Goal: Task Accomplishment & Management: Use online tool/utility

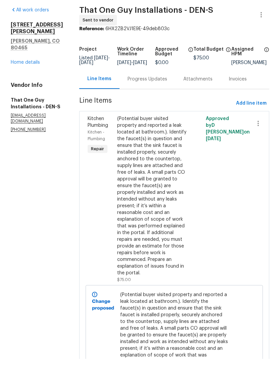
click at [33, 85] on link "Home details" at bounding box center [25, 87] width 29 height 5
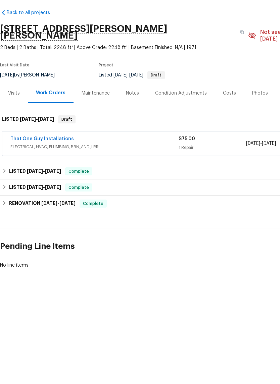
click at [54, 162] on link "That One Guy Installations" at bounding box center [41, 164] width 63 height 5
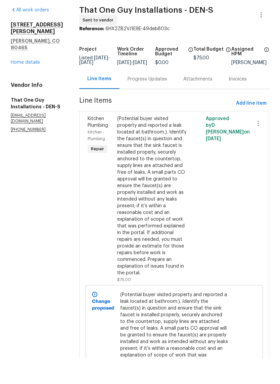
click at [137, 101] on div "Progress Updates" at bounding box center [148, 104] width 40 height 7
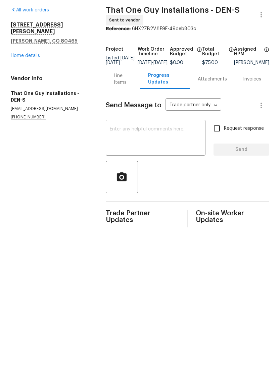
click at [116, 98] on div "Line Items" at bounding box center [123, 104] width 18 height 13
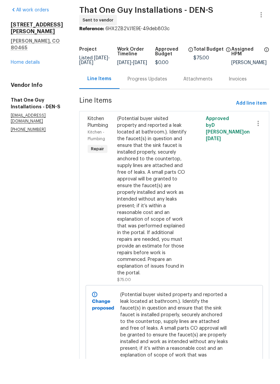
click at [36, 85] on link "Home details" at bounding box center [25, 87] width 29 height 5
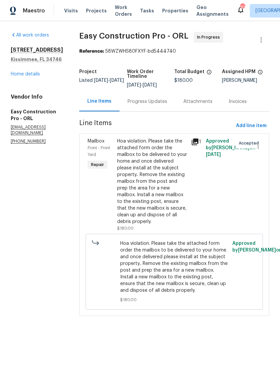
click at [36, 75] on link "Home details" at bounding box center [25, 74] width 29 height 5
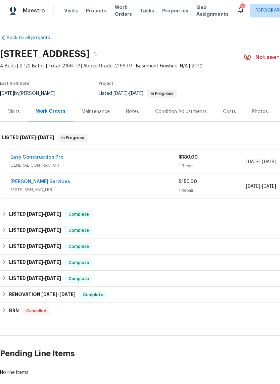
click at [55, 155] on link "Easy Construction Pro" at bounding box center [36, 157] width 53 height 5
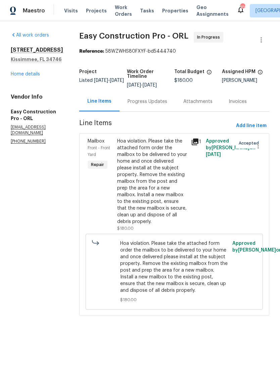
click at [35, 75] on link "Home details" at bounding box center [25, 74] width 29 height 5
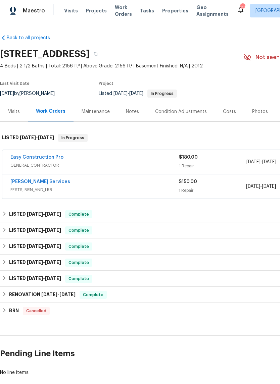
click at [42, 183] on link "Massey Services" at bounding box center [40, 182] width 60 height 5
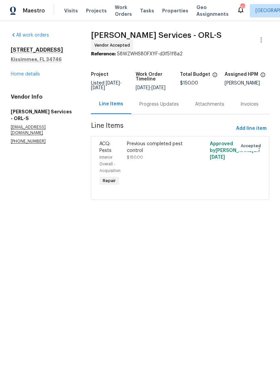
click at [33, 76] on link "Home details" at bounding box center [25, 74] width 29 height 5
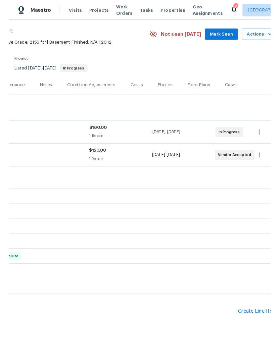
scroll to position [21, 93]
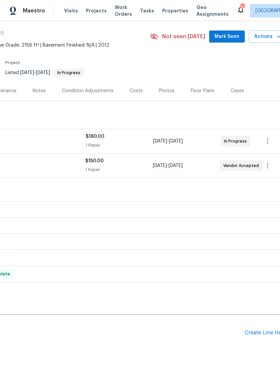
click at [262, 333] on div "Create Line Item" at bounding box center [265, 333] width 41 height 6
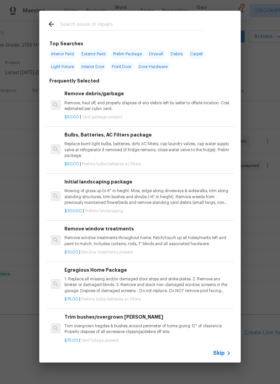
click at [222, 352] on span "Skip" at bounding box center [218, 353] width 11 height 7
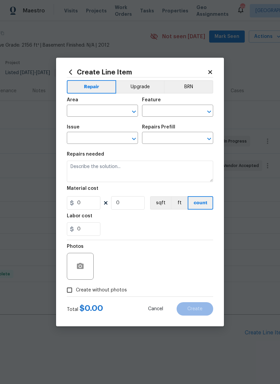
click at [107, 112] on input "text" at bounding box center [93, 111] width 52 height 10
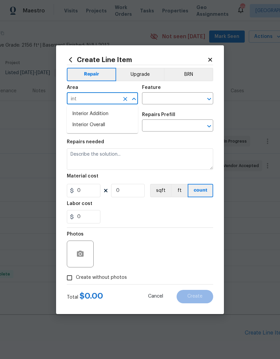
click at [102, 125] on li "Interior Overall" at bounding box center [102, 124] width 71 height 11
type input "Interior Overall"
click at [169, 99] on input "text" at bounding box center [168, 99] width 52 height 10
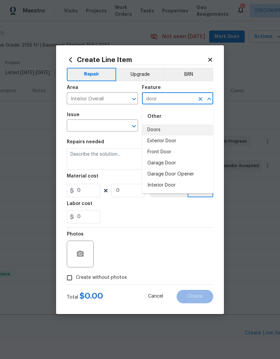
click at [157, 129] on li "Doors" at bounding box center [177, 130] width 71 height 11
type input "Doors"
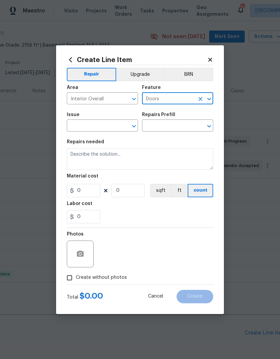
click at [107, 127] on input "text" at bounding box center [93, 126] width 52 height 10
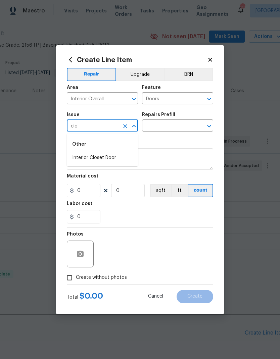
click at [111, 159] on li "Interior Closet Door" at bounding box center [102, 157] width 71 height 11
type input "Interior Closet Door"
click at [179, 126] on input "text" at bounding box center [168, 126] width 52 height 10
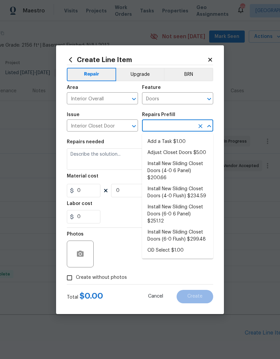
click at [179, 152] on li "Adjust Closet Doors $5.00" at bounding box center [177, 152] width 71 height 11
type input "Adjust Closet Doors $5.00"
type input "Interior Door"
type textarea "Adjust the closet doors ensuring that they open/close/operate as intended."
type input "1"
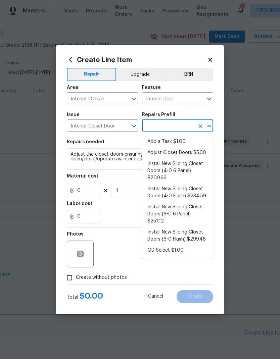
type input "Adjust Closet Doors $5.00"
type input "5"
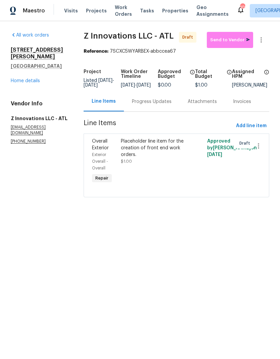
click at [159, 105] on div "Progress Updates" at bounding box center [152, 101] width 40 height 7
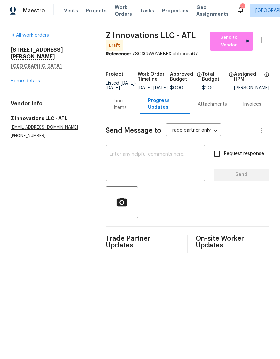
click at [118, 110] on div "Line Items" at bounding box center [123, 104] width 18 height 13
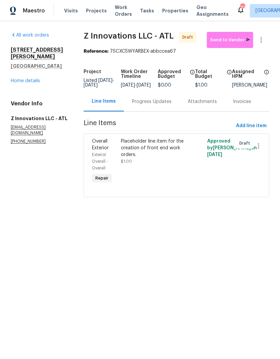
click at [36, 79] on link "Home details" at bounding box center [25, 81] width 29 height 5
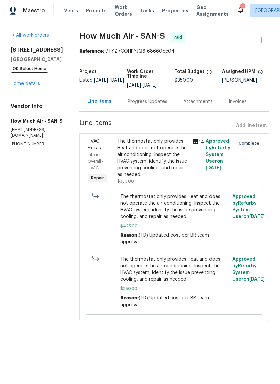
click at [38, 86] on link "Home details" at bounding box center [25, 83] width 29 height 5
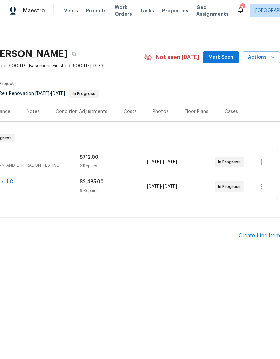
scroll to position [0, 99]
click at [264, 235] on div "Create Line Item" at bounding box center [259, 236] width 41 height 6
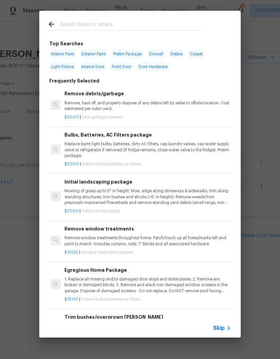
click at [98, 26] on input "text" at bounding box center [131, 25] width 142 height 10
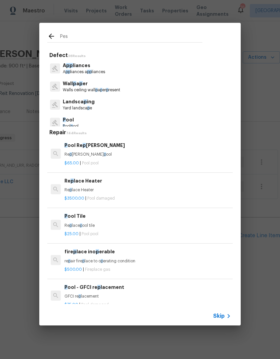
type input "Pest"
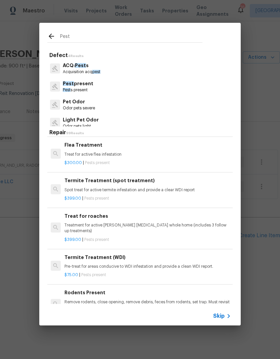
scroll to position [118, 0]
click at [145, 188] on p "Spot treat for active termite infestation and provide a clear WDI report" at bounding box center [147, 191] width 166 height 6
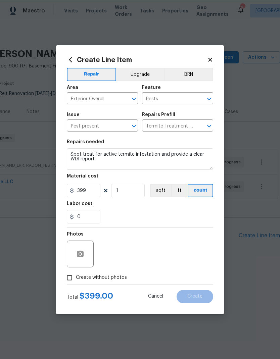
click at [211, 125] on icon "Open" at bounding box center [209, 126] width 8 height 8
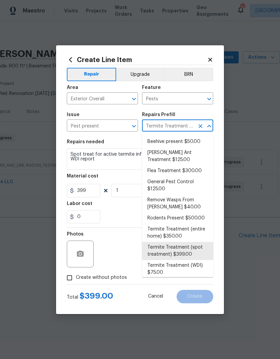
click at [125, 97] on icon "Clear" at bounding box center [125, 99] width 7 height 7
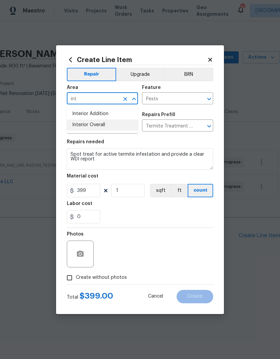
click at [104, 127] on li "Interior Overall" at bounding box center [102, 124] width 71 height 11
type input "Interior Overall"
click at [171, 100] on input "Pests" at bounding box center [168, 99] width 52 height 10
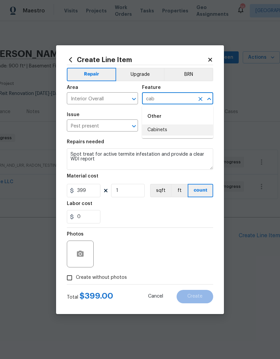
click at [167, 129] on li "Cabinets" at bounding box center [177, 130] width 71 height 11
type input "Cabinets"
click at [117, 124] on input "Pest present" at bounding box center [93, 126] width 52 height 10
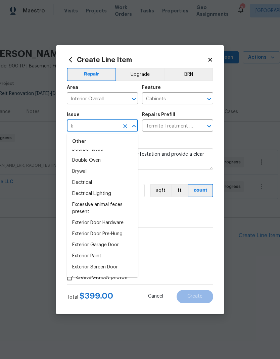
scroll to position [0, 0]
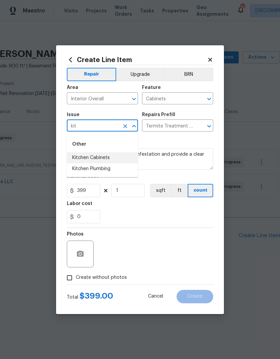
click at [108, 158] on li "Kitchen Cabinets" at bounding box center [102, 157] width 71 height 11
type input "Kitchen Cabinets"
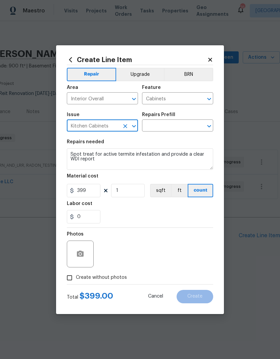
click at [182, 125] on input "text" at bounding box center [168, 126] width 52 height 10
